Goal: Find specific fact: Find specific fact

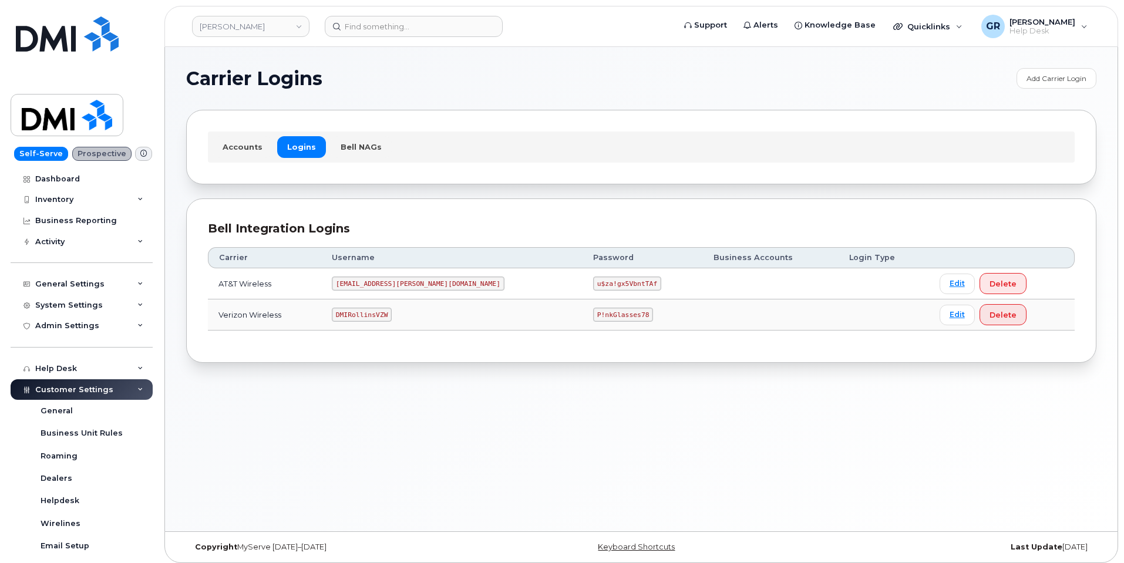
click at [389, 280] on code "[EMAIL_ADDRESS][PERSON_NAME][DOMAIN_NAME]" at bounding box center [418, 284] width 173 height 14
click at [593, 279] on code "u$za!gx5VbntTAf" at bounding box center [627, 284] width 68 height 14
click at [593, 277] on code "u$za!gx5VbntTAf" at bounding box center [627, 284] width 68 height 14
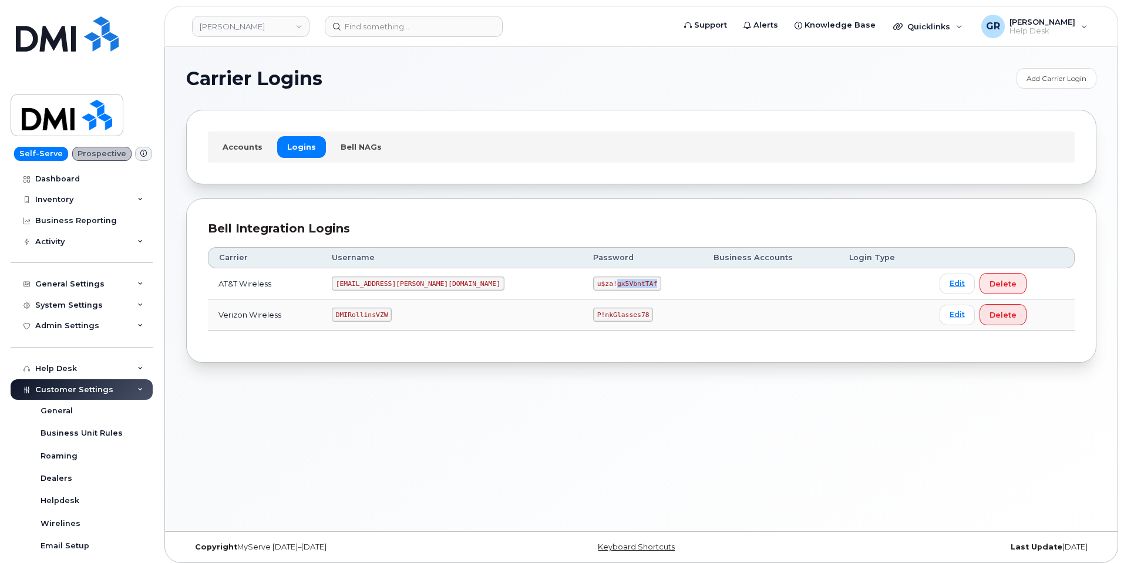
click at [593, 285] on code "u$za!gx5VbntTAf" at bounding box center [627, 284] width 68 height 14
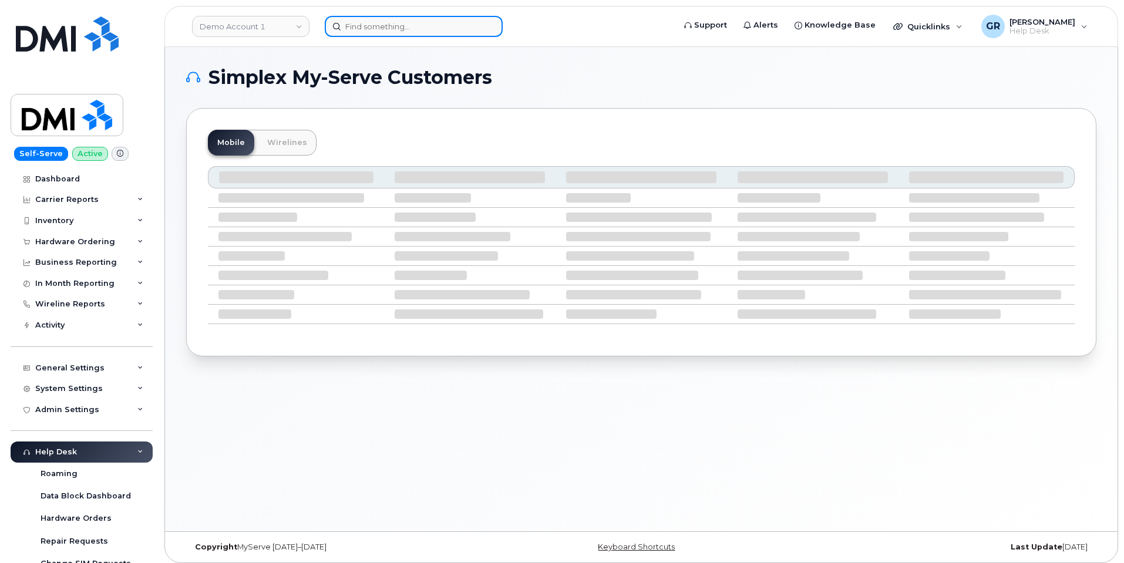
click at [370, 22] on input at bounding box center [414, 26] width 178 height 21
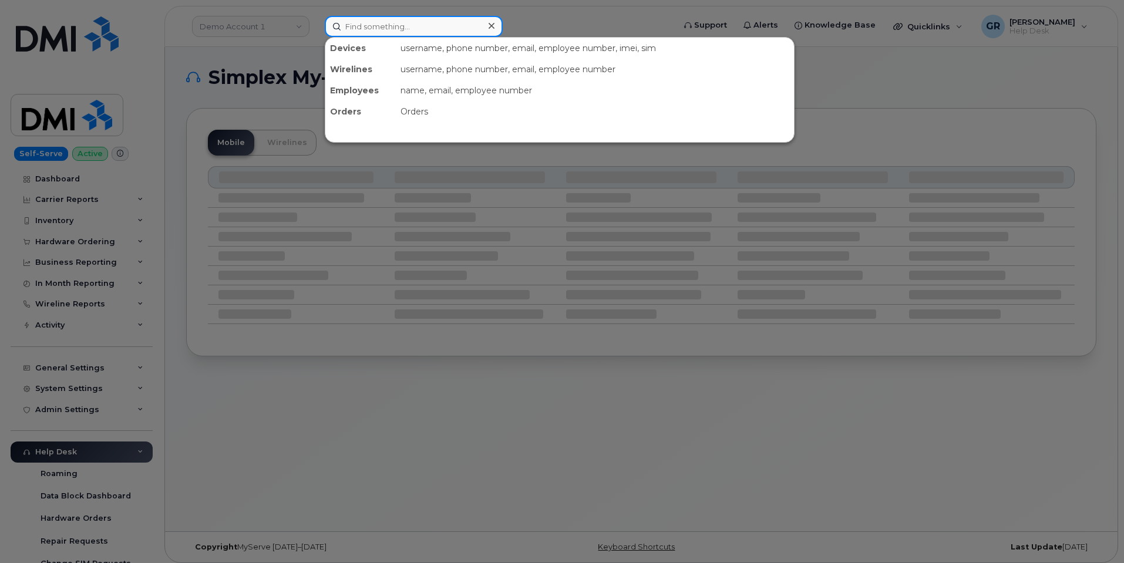
paste input "9702014870"
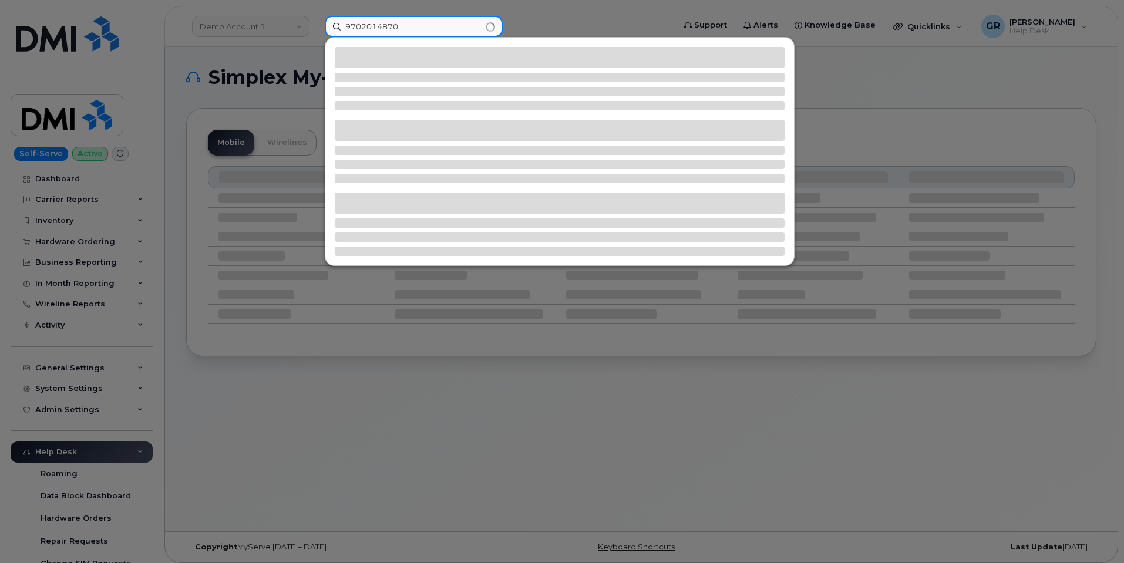
type input "9702014870"
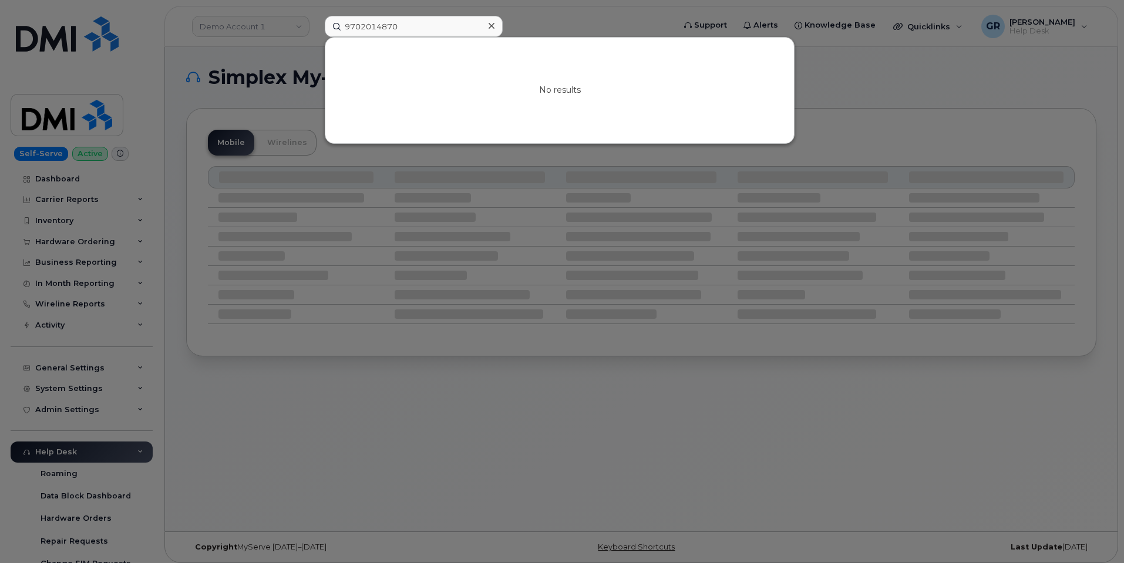
click at [468, 359] on div at bounding box center [562, 281] width 1124 height 563
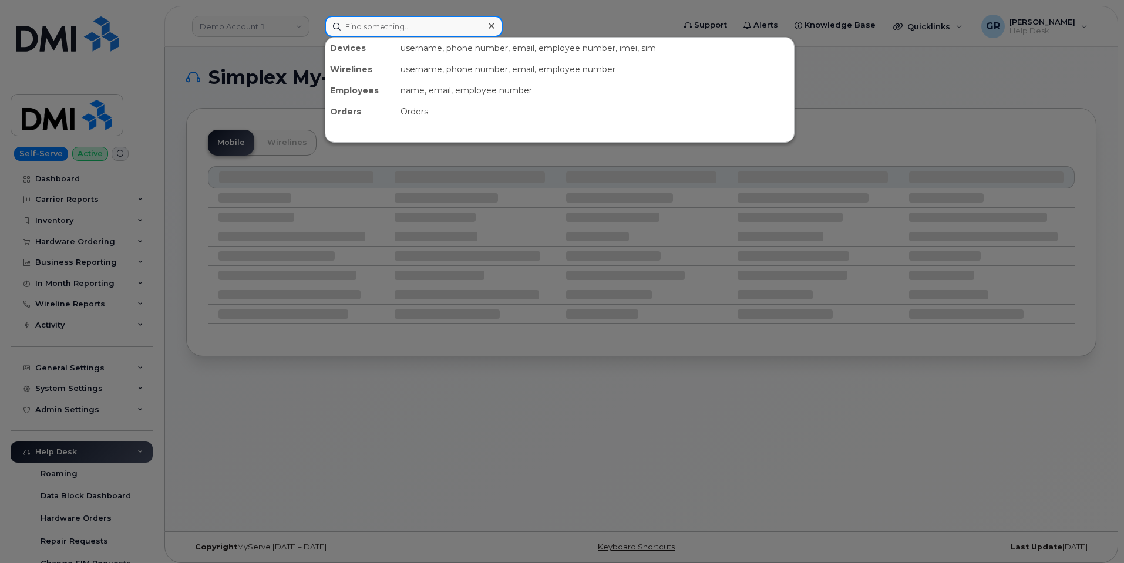
click at [406, 19] on input at bounding box center [414, 26] width 178 height 21
paste input "9702014870"
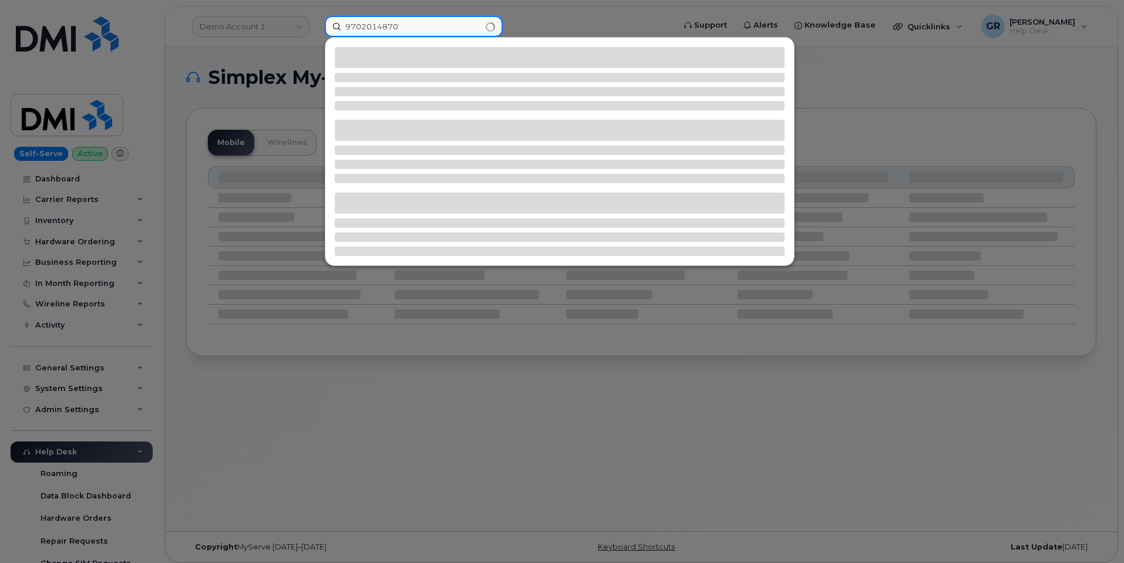
type input "9702014870"
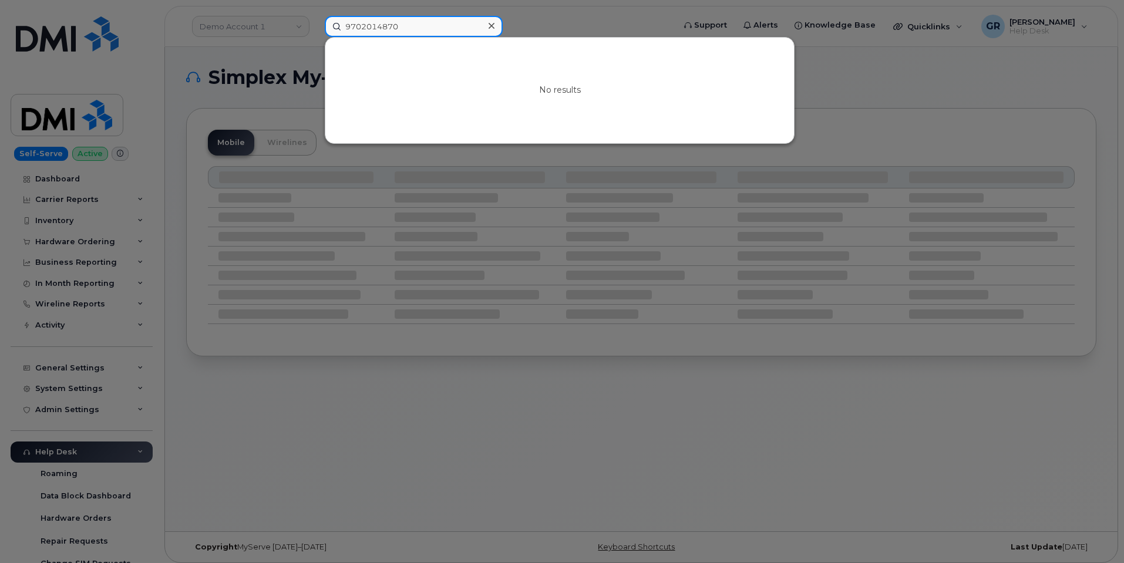
drag, startPoint x: 359, startPoint y: 31, endPoint x: 262, endPoint y: 43, distance: 97.1
click at [315, 33] on div "9702014870 No results" at bounding box center [495, 26] width 360 height 21
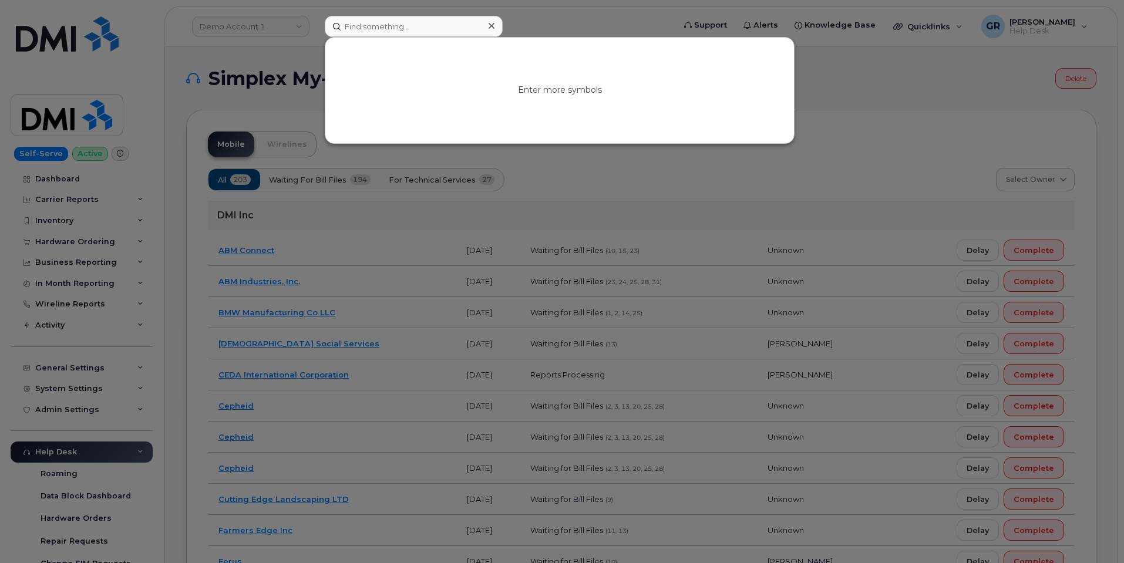
click at [774, 183] on div at bounding box center [562, 281] width 1124 height 563
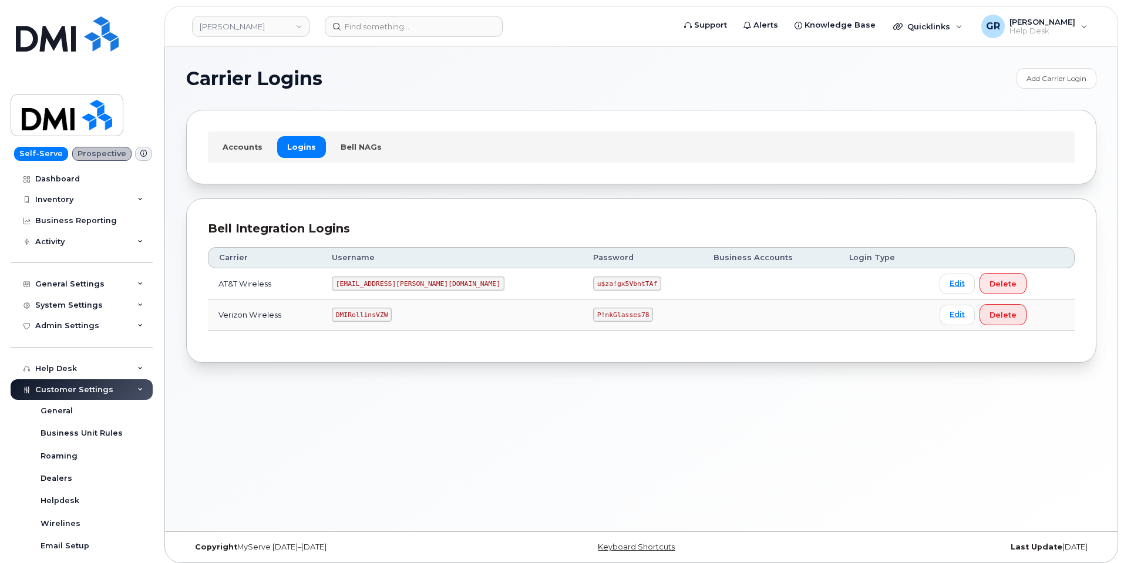
click at [593, 283] on code "u$za!gx5VbntTAf" at bounding box center [627, 284] width 68 height 14
copy code "u$za!gx5VbntTAf"
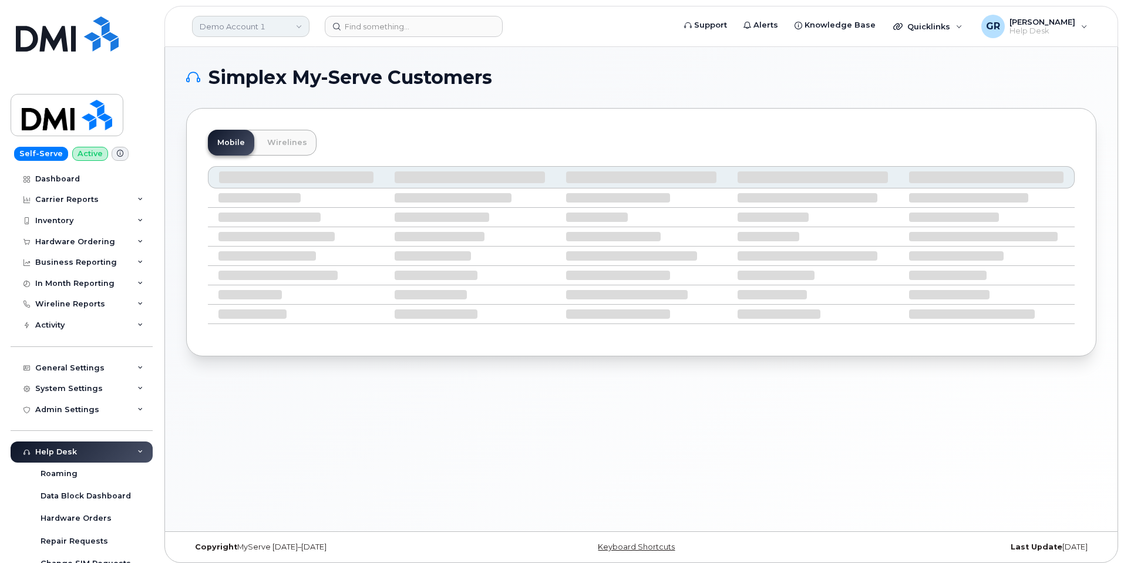
click at [266, 24] on link "Demo Account 1" at bounding box center [250, 26] width 117 height 21
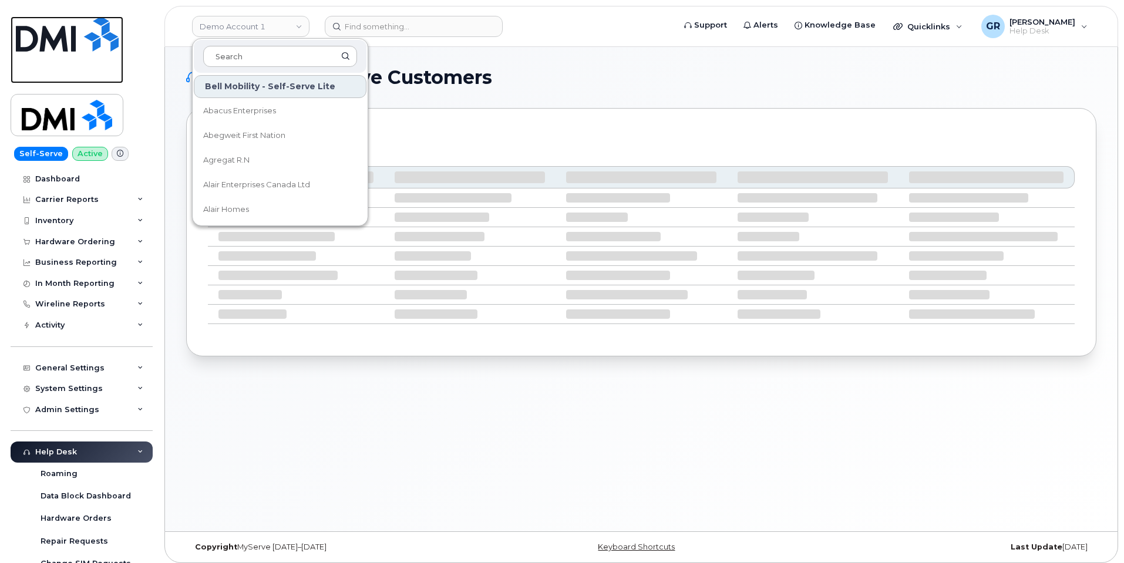
click at [111, 32] on img at bounding box center [67, 33] width 103 height 35
